Goal: Information Seeking & Learning: Check status

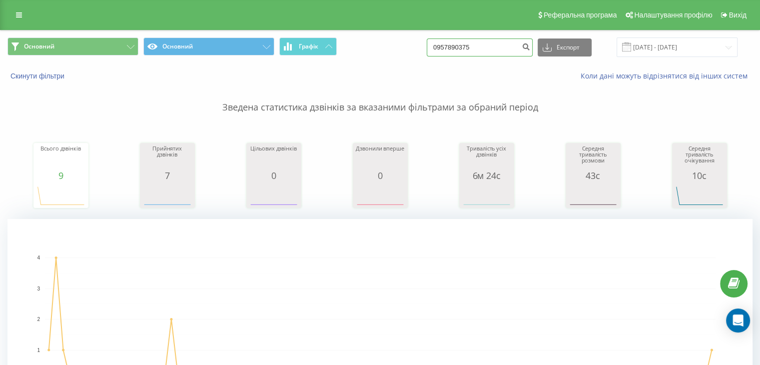
drag, startPoint x: 491, startPoint y: 42, endPoint x: 340, endPoint y: 34, distance: 152.0
click at [342, 34] on div "Основний Основний Графік 0957890375 Експорт .csv .xls .xlsx [DATE] - [DATE]" at bounding box center [379, 46] width 759 height 33
paste input "380931348724"
type input "380931348724"
click at [543, 43] on div "380931348724 Експорт .csv .xls .xlsx [DATE] - [DATE]" at bounding box center [581, 46] width 311 height 19
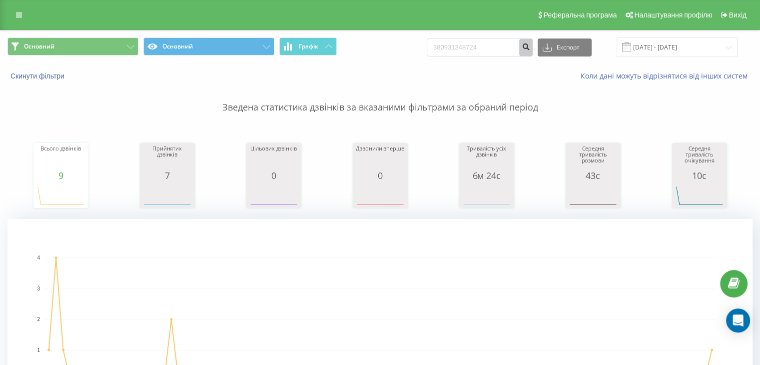
click at [532, 43] on button "submit" at bounding box center [525, 47] width 13 height 18
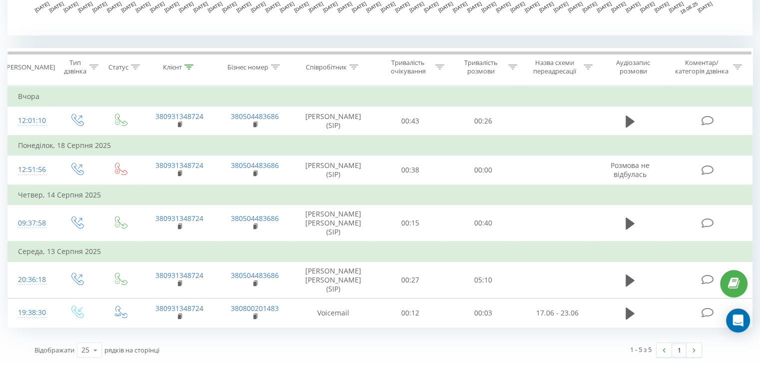
scroll to position [347, 0]
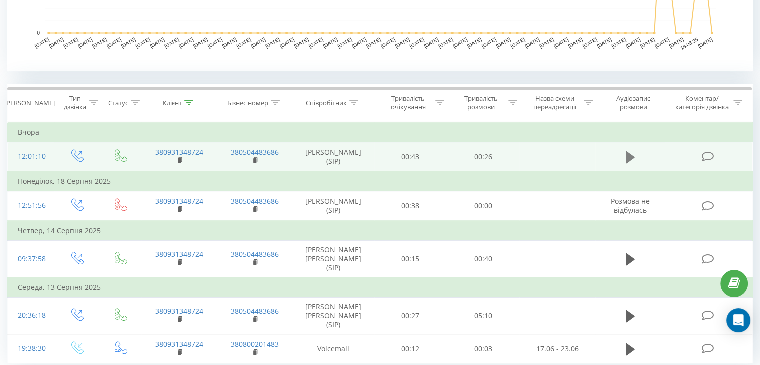
click at [627, 163] on icon at bounding box center [629, 157] width 9 height 12
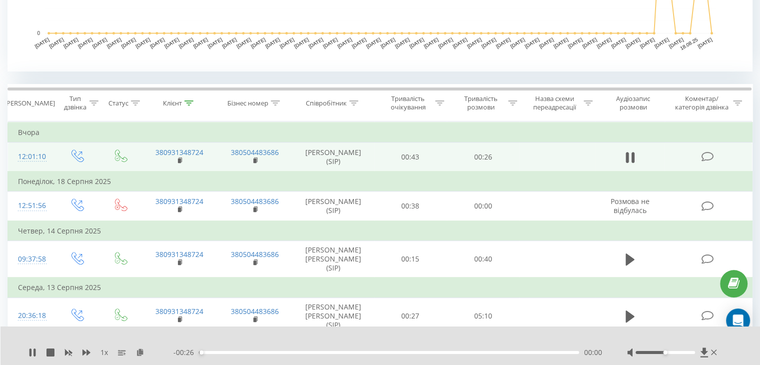
click at [254, 352] on div "00:00" at bounding box center [389, 352] width 380 height 3
click at [354, 351] on div "00:10" at bounding box center [389, 352] width 380 height 3
click at [456, 352] on div "00:12" at bounding box center [389, 352] width 380 height 3
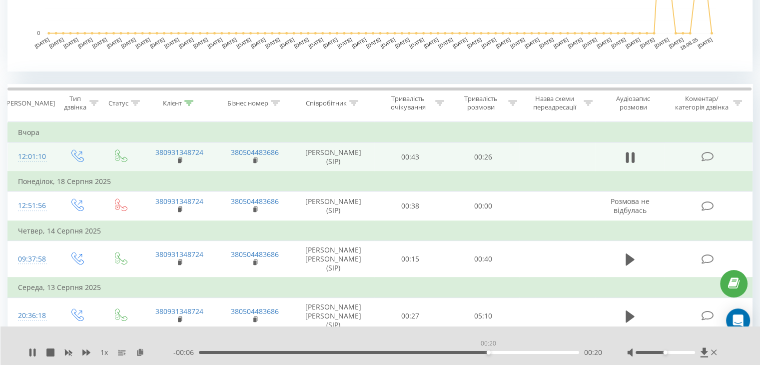
click at [488, 351] on div "00:20" at bounding box center [389, 352] width 380 height 3
click at [26, 354] on div "1 x - 00:05 00:20 00:20" at bounding box center [380, 345] width 760 height 38
click at [30, 352] on icon at bounding box center [30, 352] width 2 height 8
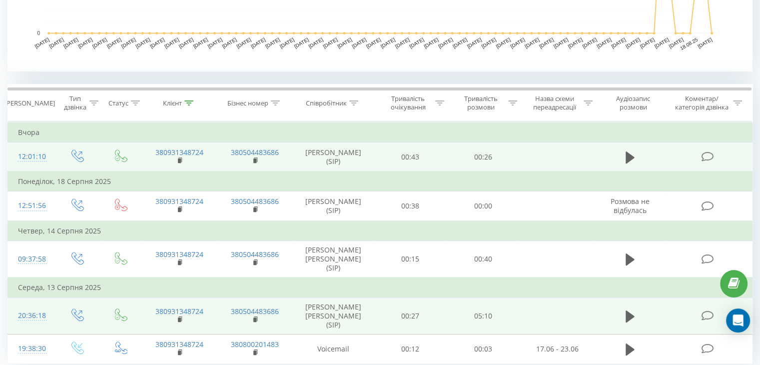
scroll to position [397, 0]
